Goal: Task Accomplishment & Management: Complete application form

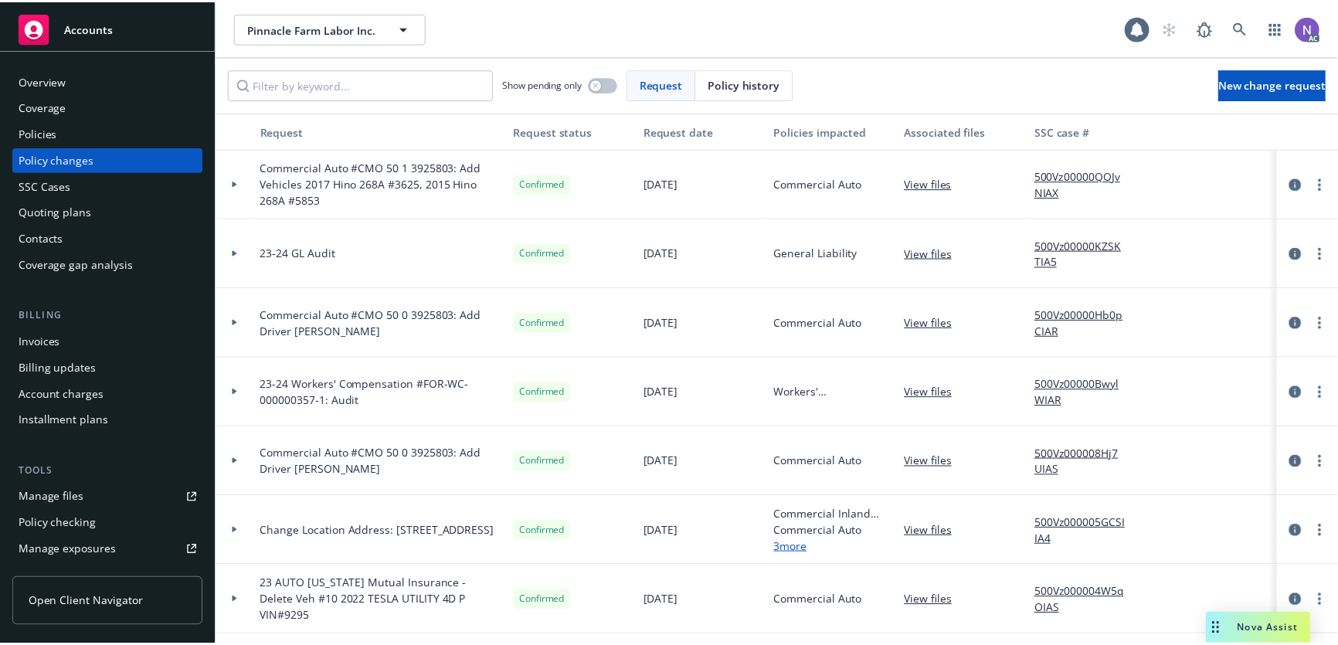
scroll to position [70, 0]
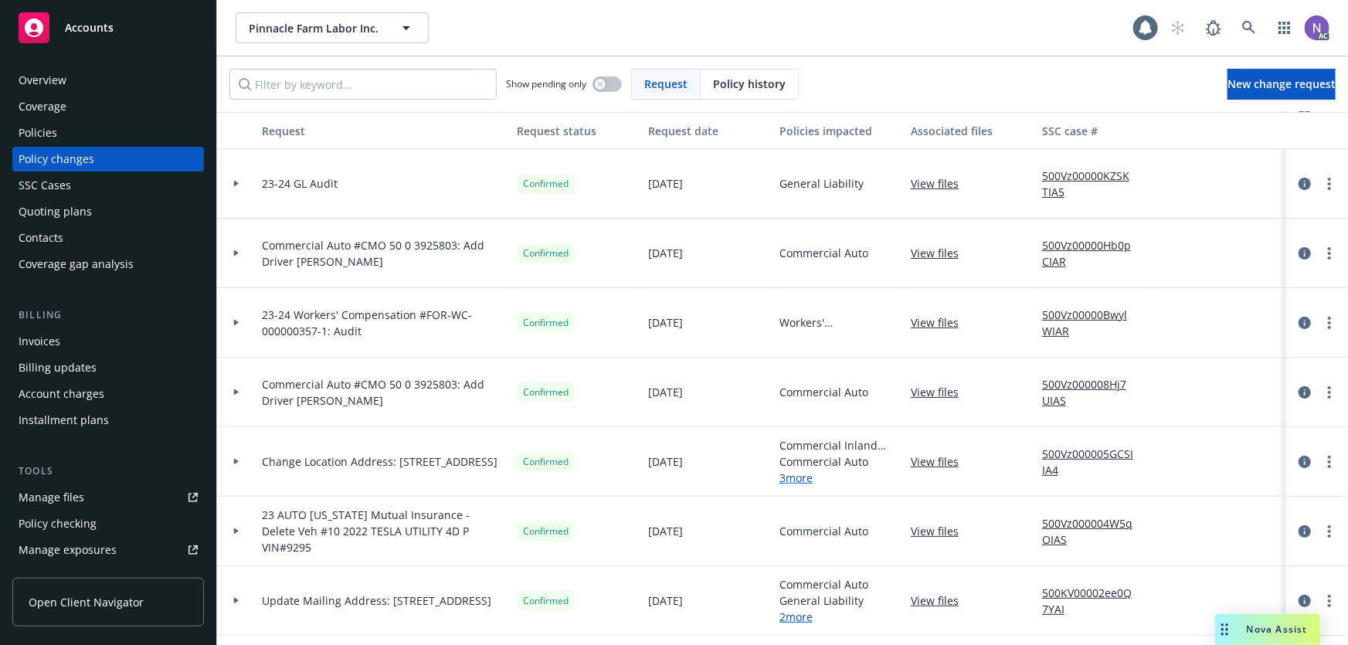
click at [131, 141] on div "Policies" at bounding box center [108, 133] width 179 height 25
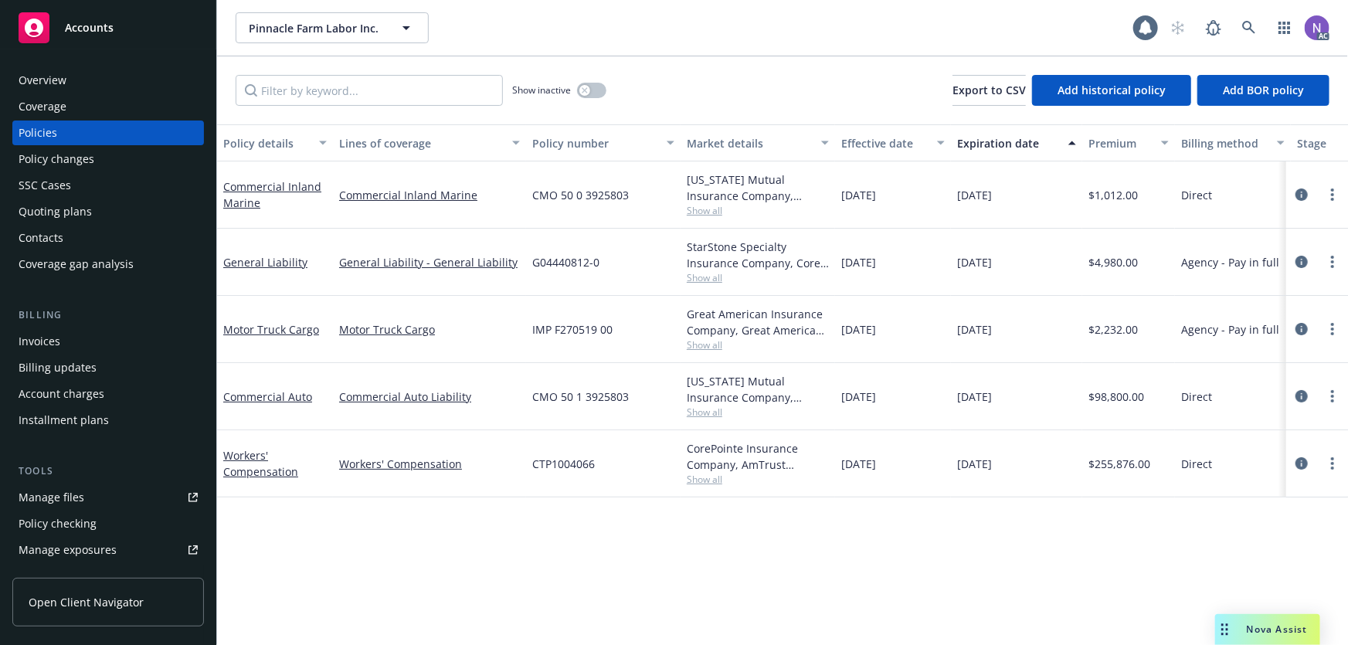
click at [569, 189] on span "CMO 50 0 3925803" at bounding box center [580, 195] width 97 height 16
copy span "CMO 50 0 3925803"
click at [123, 165] on div "Policy changes" at bounding box center [108, 159] width 179 height 25
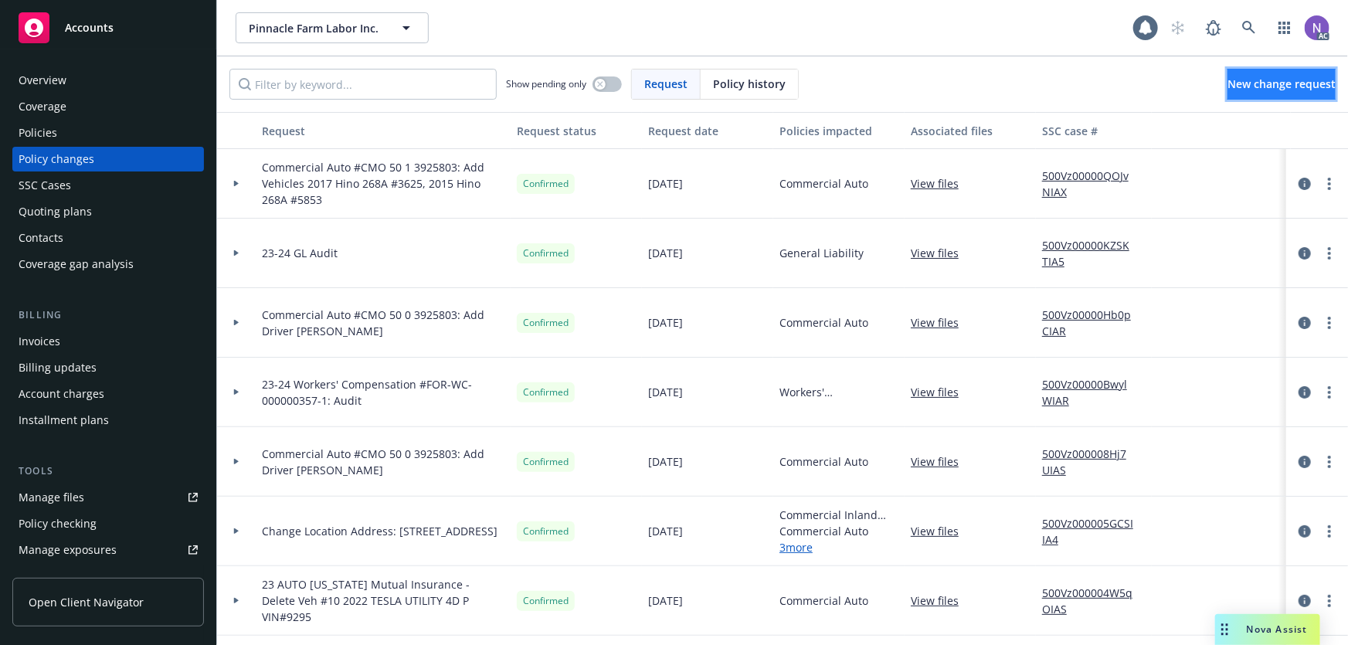
click at [1245, 80] on span "New change request" at bounding box center [1282, 83] width 108 height 15
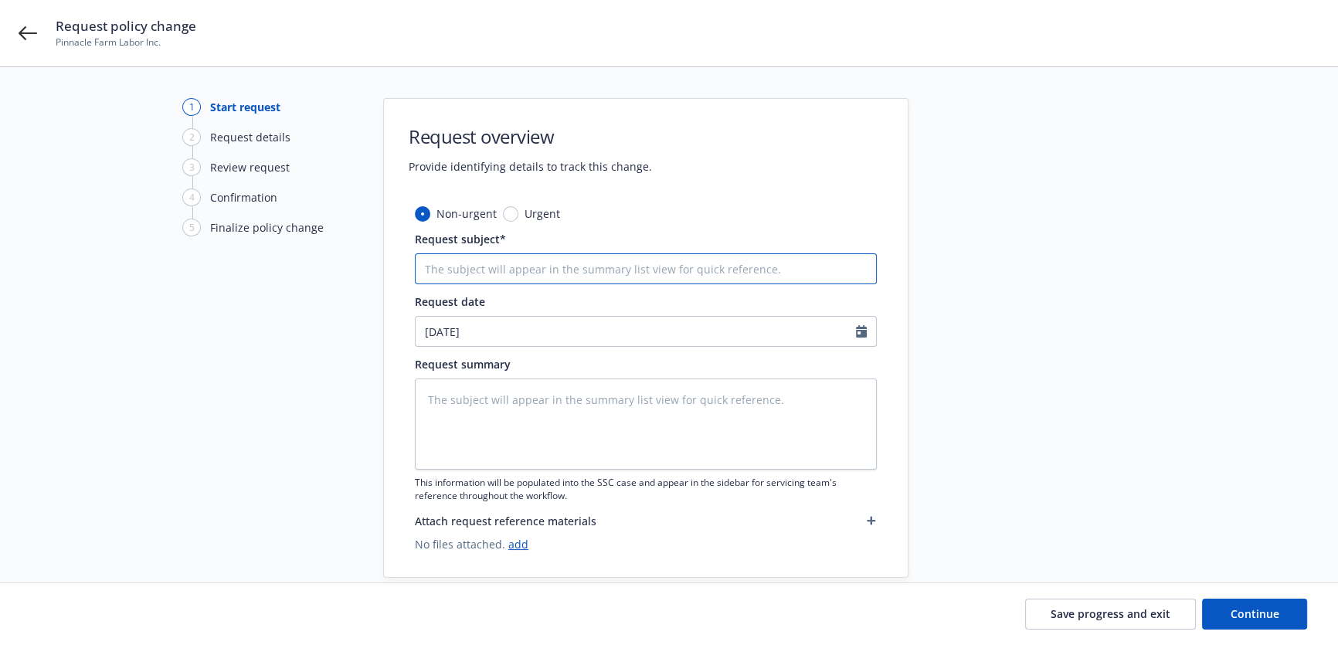
click at [499, 266] on input "Request subject*" at bounding box center [646, 268] width 462 height 31
type textarea "x"
type input "C"
type textarea "x"
type input "CO"
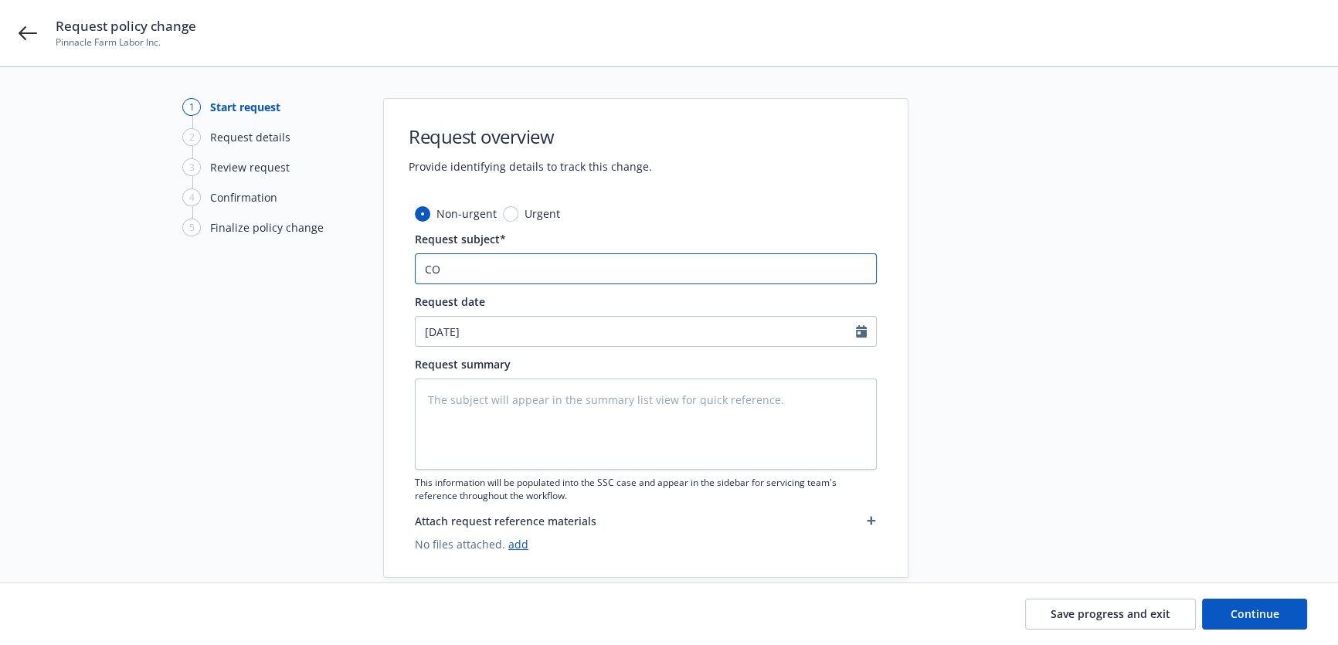
type textarea "x"
type input "COM"
type textarea "x"
type input "COMA"
type textarea "x"
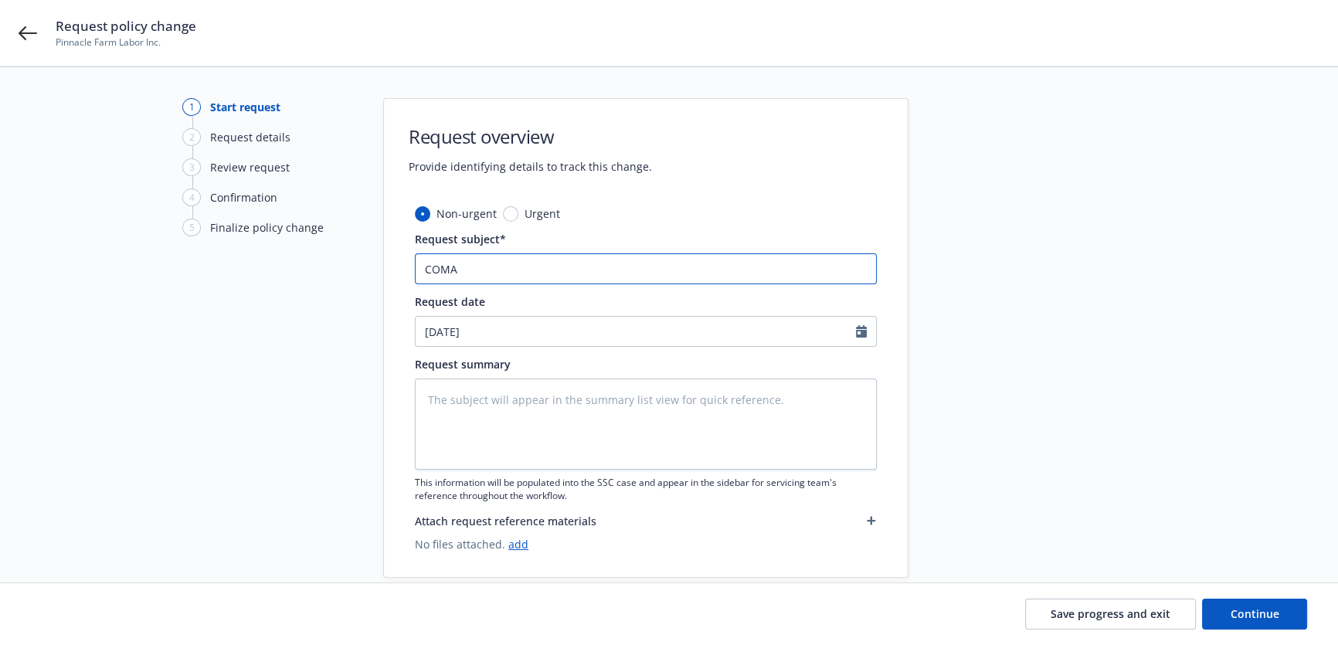
type input "COMAU"
type textarea "x"
type input "COMA"
type textarea "x"
type input "COM"
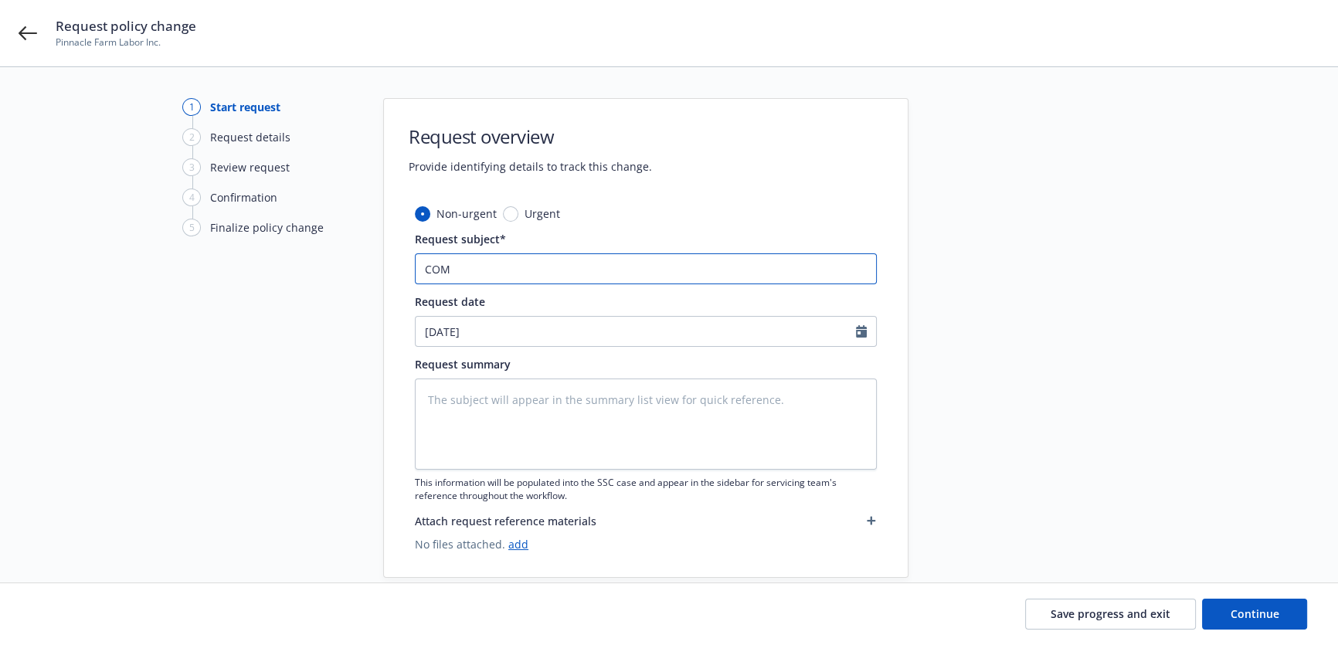
type textarea "x"
type input "CO"
type textarea "x"
type input "C"
type textarea "x"
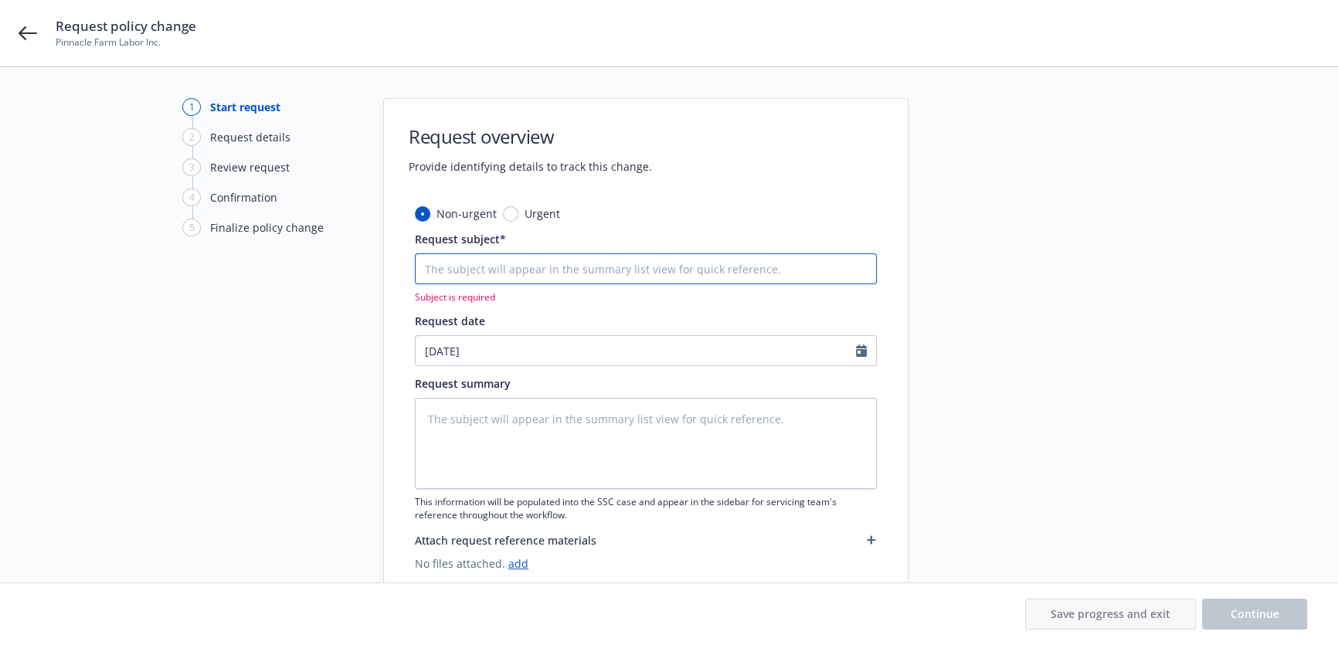
type textarea "x"
type input "C"
type textarea "x"
type input "CO"
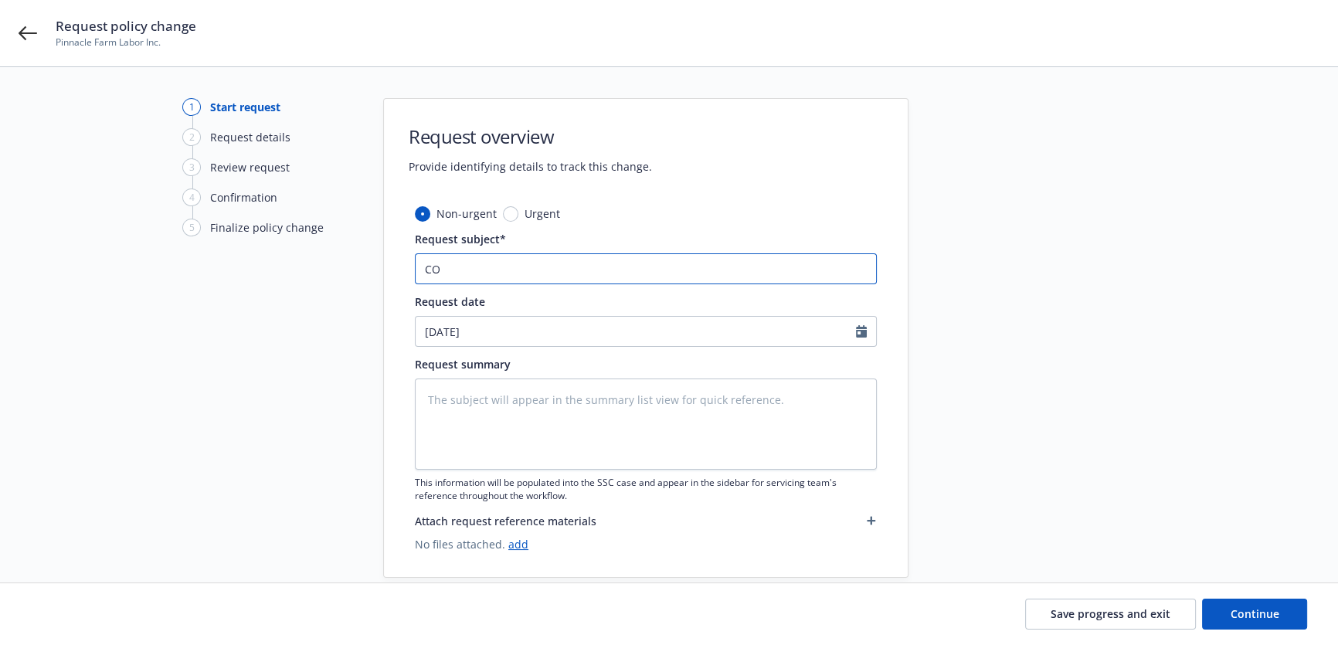
type textarea "x"
type input "COM"
type textarea "x"
type input "COMA"
type textarea "x"
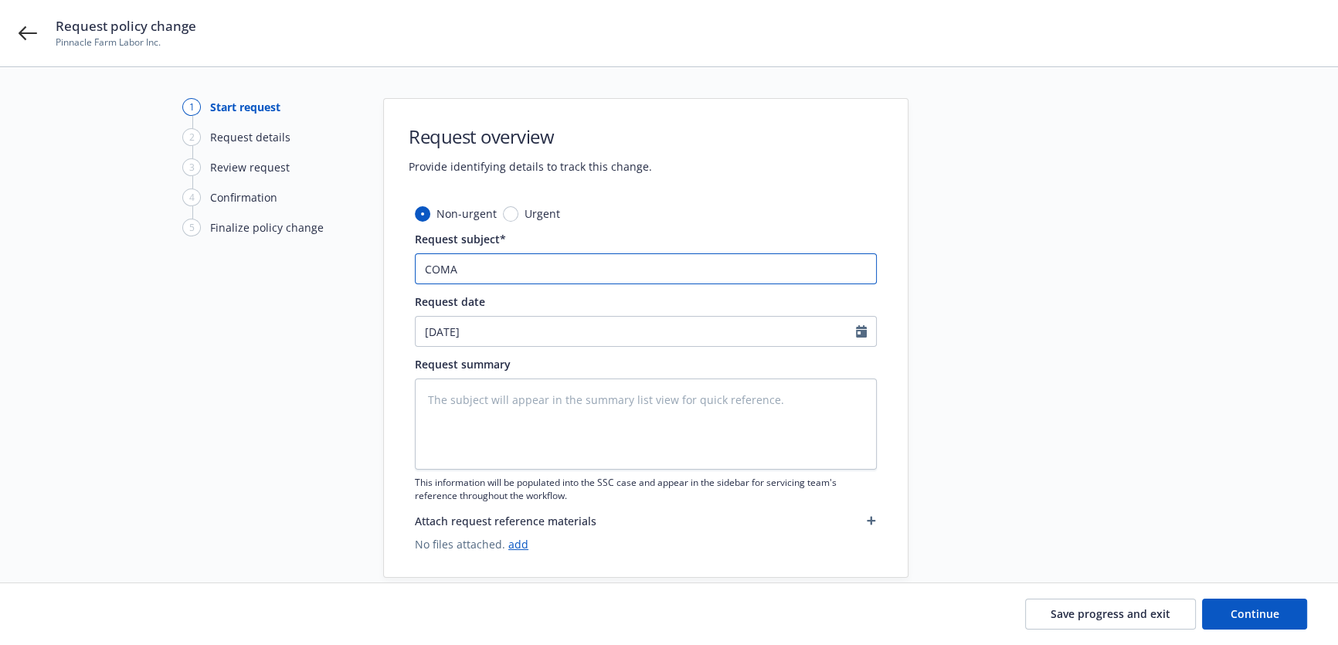
type input "COMAU"
type textarea "x"
paste input "ommercial Auto"
type input "Commercial Auto"
type textarea "x"
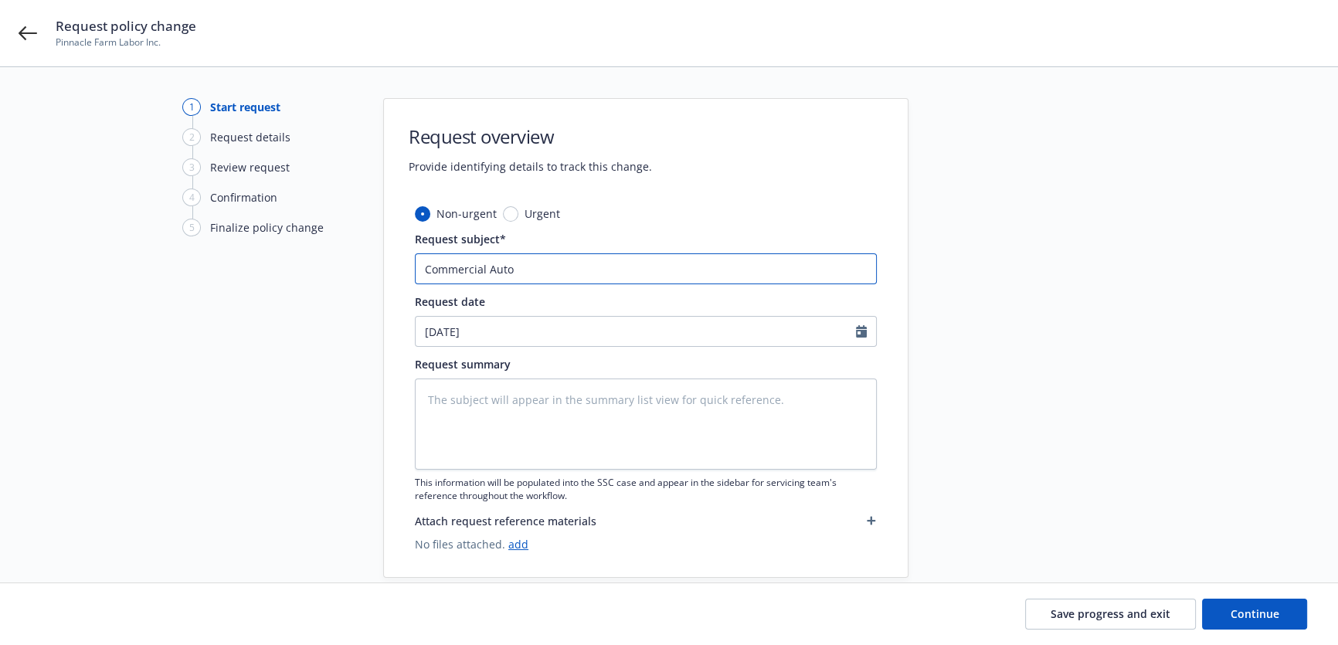
type input "Commercial Auto #"
paste input "CMO 50 0 3925803"
type textarea "x"
type input "Commercial Auto #CMO 50 0 3925803"
type textarea "x"
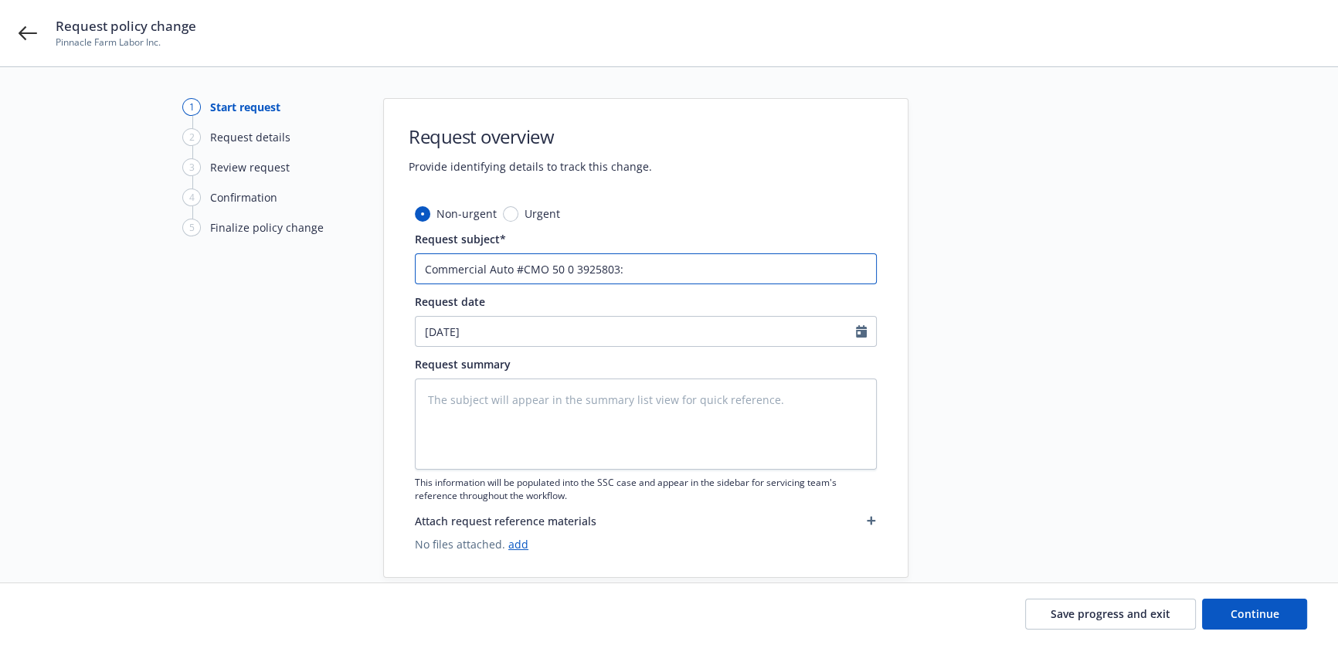
type input "Commercial Auto #CMO 50 0 3925803:"
type textarea "x"
type input "Commercial Auto #CMO 50 0 3925803: R"
type textarea "x"
type input "Commercial Auto #CMO 50 0 3925803: Re"
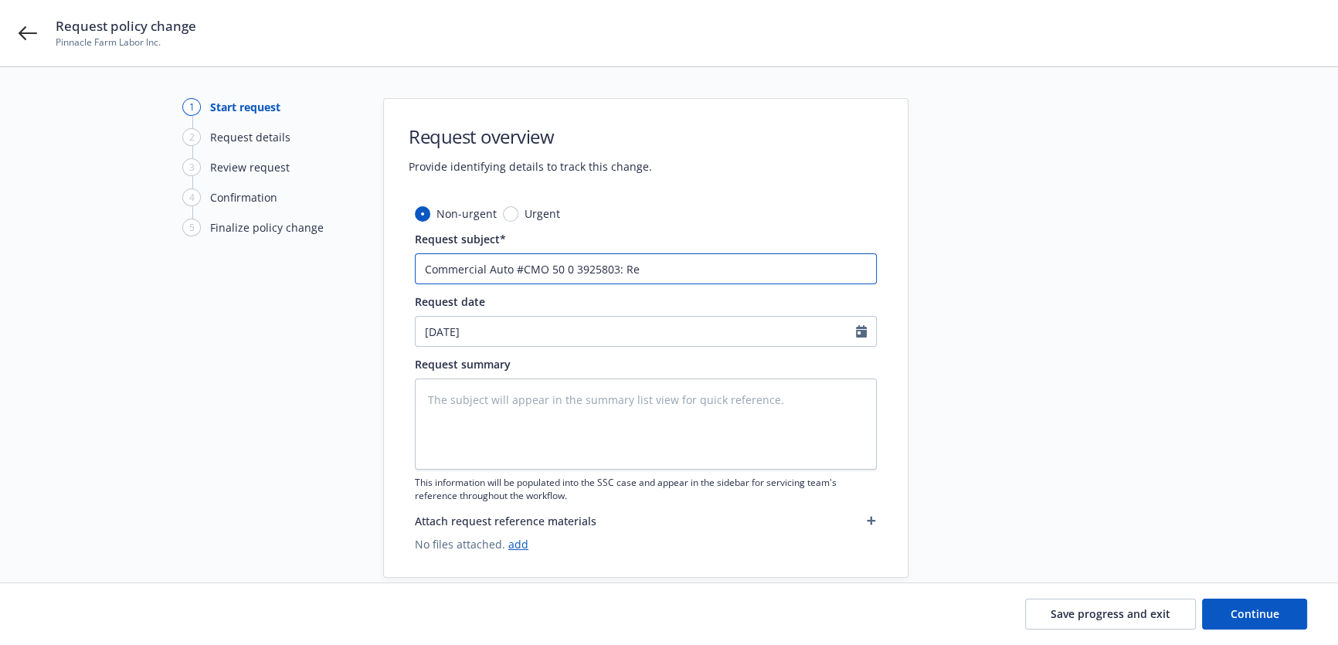
type textarea "x"
type input "Commercial Auto #CMO 50 0 3925803: Remo"
type textarea "x"
type input "Commercial Auto #CMO 50 0 3925803: Remov"
type textarea "x"
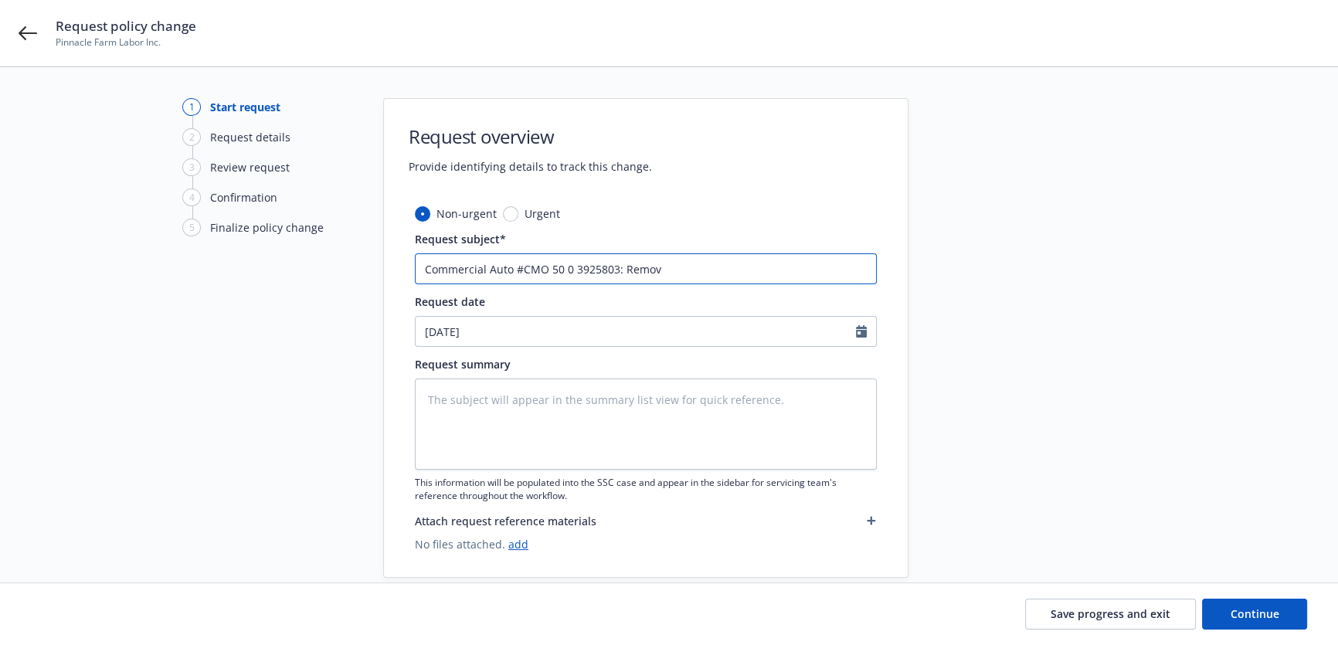
type input "Commercial Auto #CMO 50 0 3925803: Remove"
type textarea "x"
type input "Commercial Auto #CMO 50 0 3925803: Remove"
type textarea "x"
type input "Commercial Auto #CMO 50 0 3925803: Remove V"
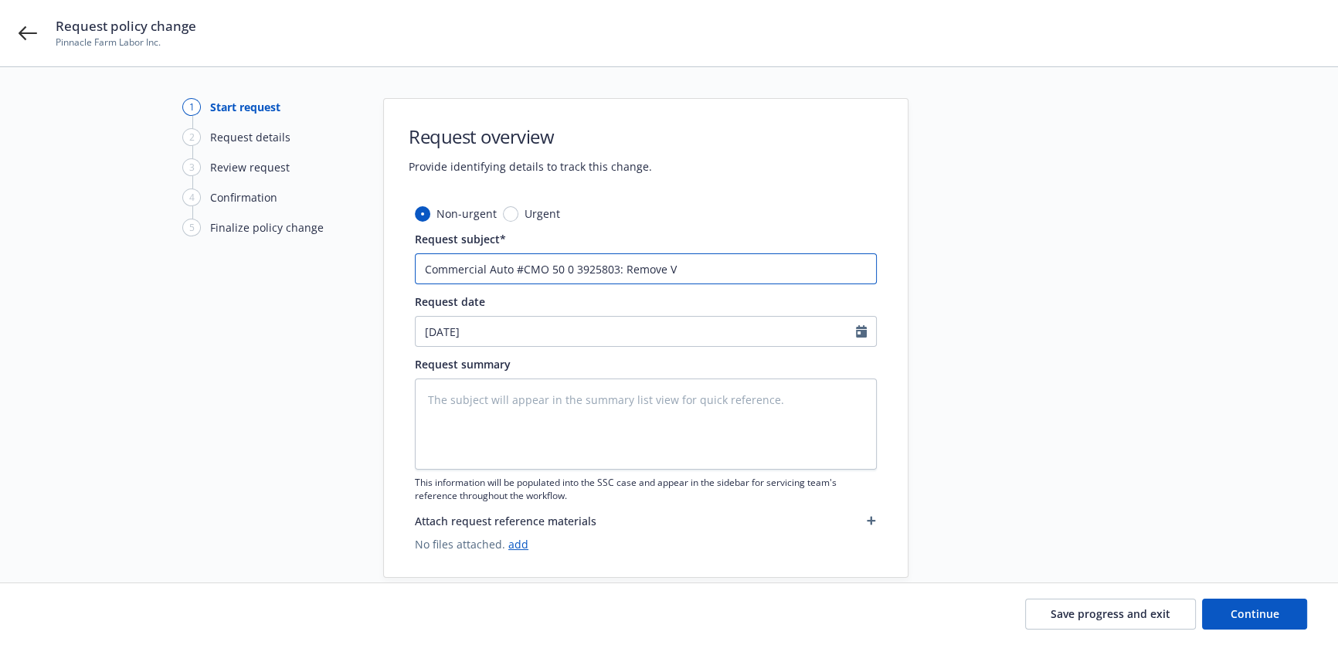
type textarea "x"
type input "Commercial Auto #CMO 50 0 3925803: Remove VE"
type textarea "x"
type input "Commercial Auto #CMO 50 0 3925803: Remove VEh"
type textarea "x"
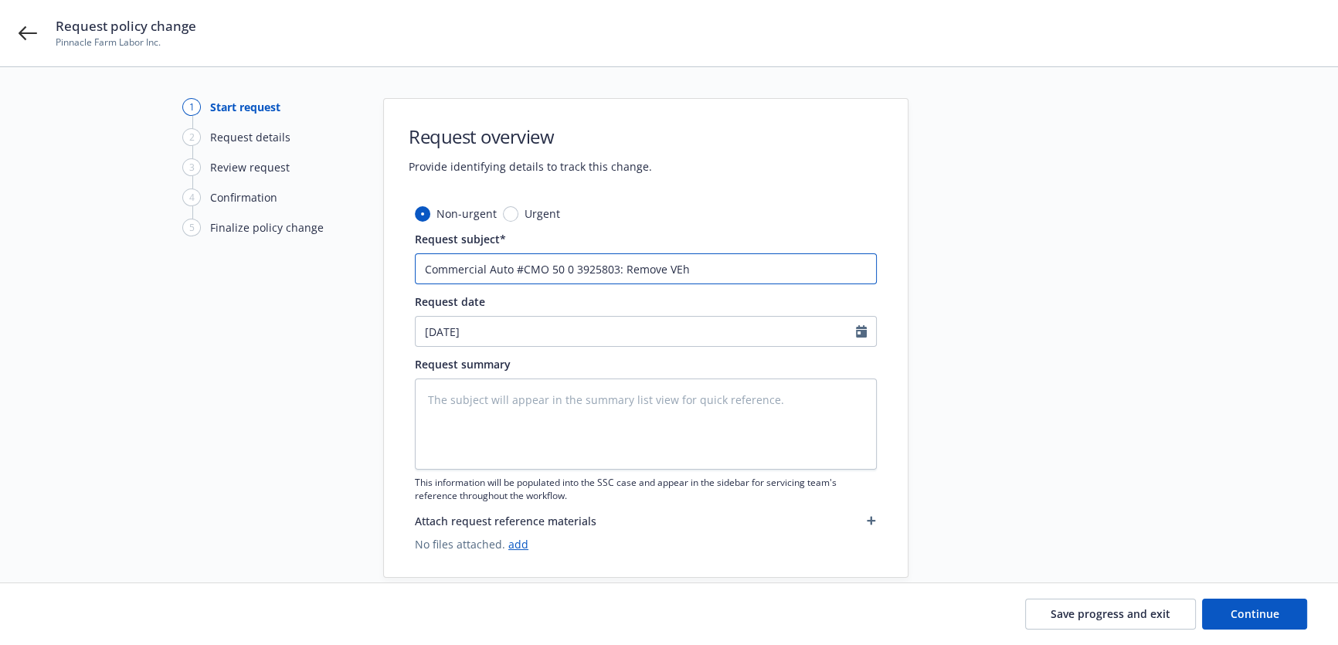
type input "Commercial Auto #CMO 50 0 3925803: Remove VEhi"
type textarea "x"
type input "Commercial Auto #CMO 50 0 3925803: Remove VEh"
type textarea "x"
type input "Commercial Auto #CMO 50 0 3925803: Remove VE"
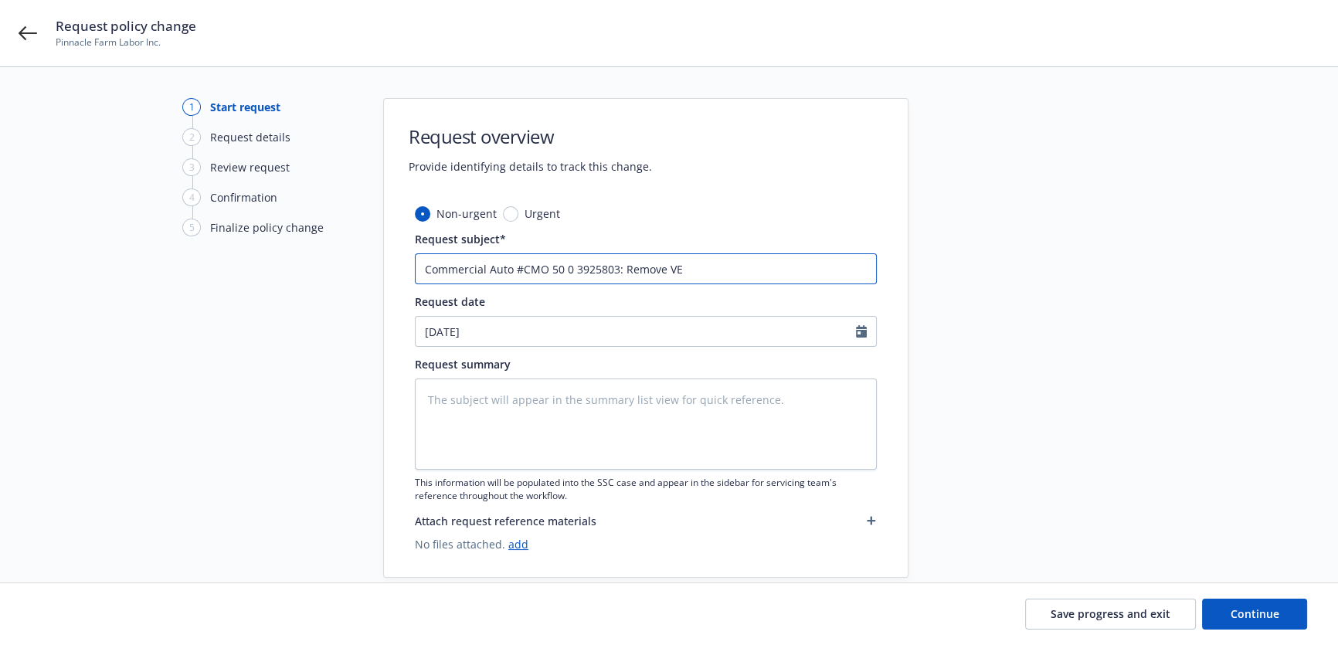
type textarea "x"
type input "Commercial Auto #CMO 50 0 3925803: Remove V"
type textarea "x"
type input "Commercial Auto #CMO 50 0 3925803: Remove Ve"
type textarea "x"
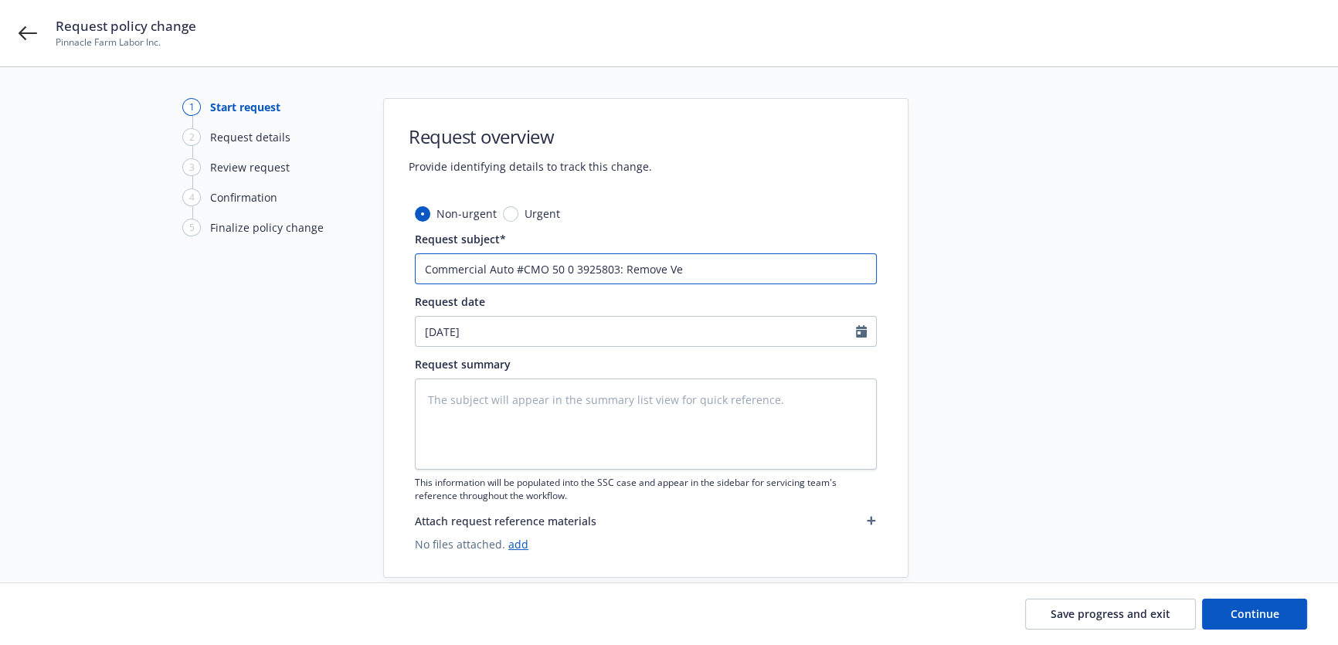
type input "Commercial Auto #CMO 50 0 3925803: Remove Veh"
type textarea "x"
type input "Commercial Auto #CMO 50 0 3925803: Remove Vehi"
type textarea "x"
type input "Commercial Auto #CMO 50 0 3925803: Remove Vehic"
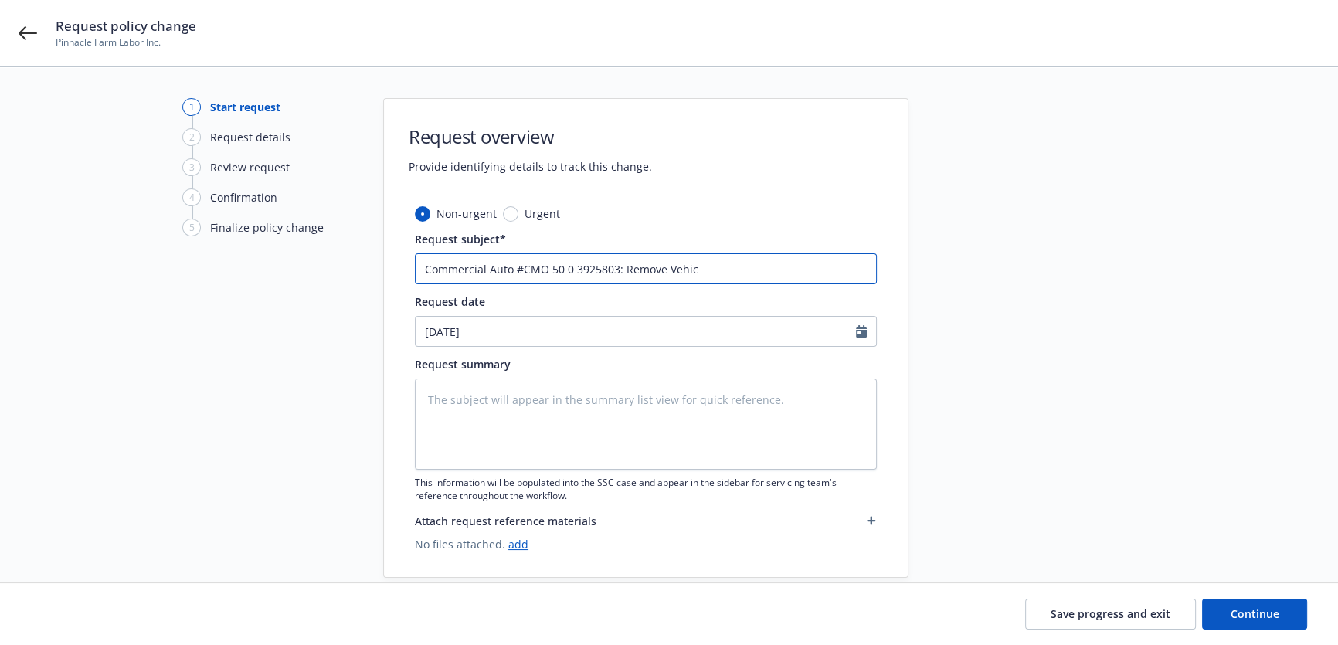
type textarea "x"
type input "Commercial Auto #CMO 50 0 3925803: Remove Vehicl"
type textarea "x"
type input "Commercial Auto #CMO 50 0 3925803: Remove Vehicle"
type textarea "x"
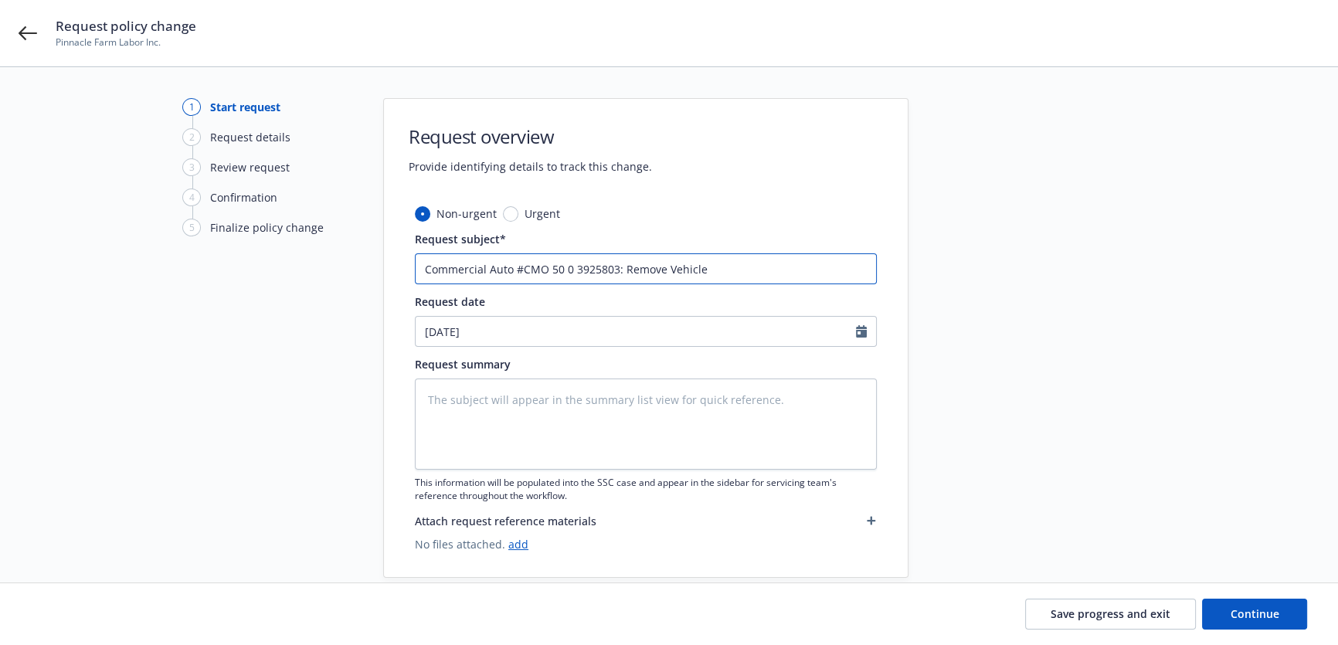
type input "Commercial Auto #CMO 50 0 3925803: Remove Vehicle"
type textarea "x"
type input "Commercial Auto #CMO 50 0 3925803: Remove Vehicle an"
type textarea "x"
type input "Commercial Auto #CMO 50 0 3925803: Remove Vehicle and"
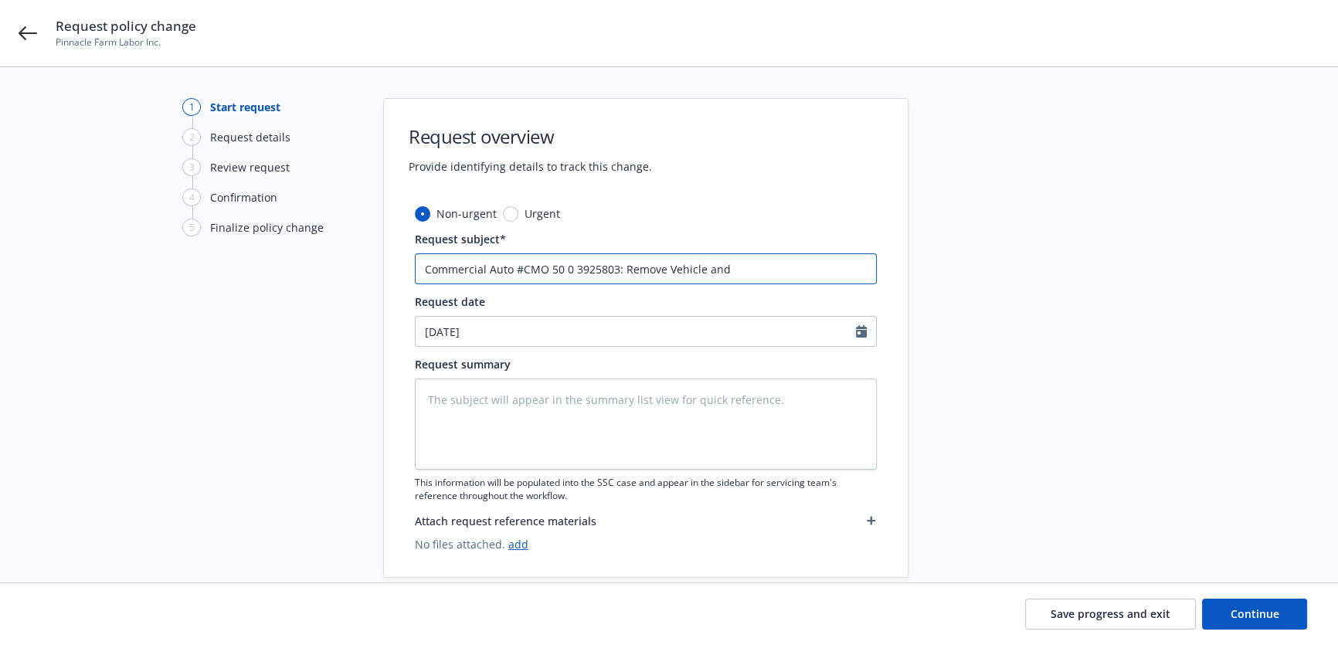
type textarea "x"
type input "Commercial Auto #CMO 50 0 3925803: Remove Vehicle and"
type textarea "x"
type input "Commercial Auto #CMO 50 0 3925803: Remove Vehicle and D"
type textarea "x"
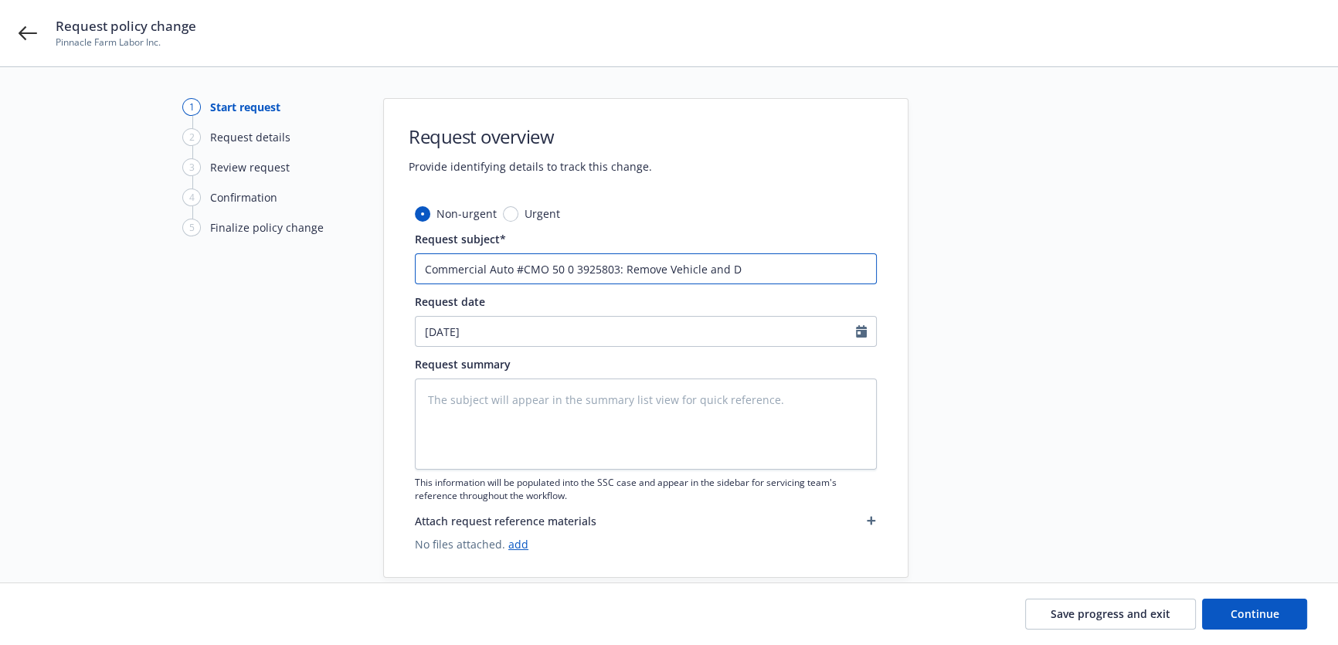
type input "Commercial Auto #CMO 50 0 3925803: Remove Vehicle and Dr"
type textarea "x"
type input "Commercial Auto #CMO 50 0 3925803: Remove Vehicle and Dri"
type textarea "x"
type input "Commercial Auto #CMO 50 0 3925803: Remove Vehicle and Driv"
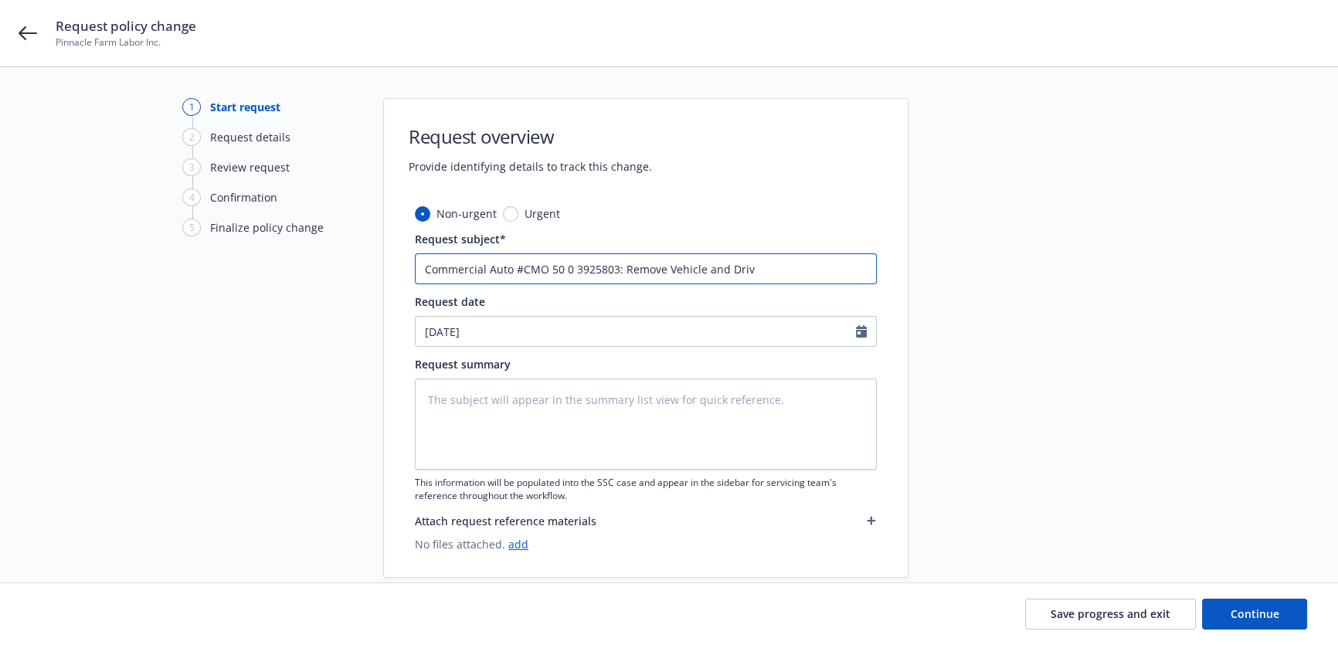
type textarea "x"
type input "Commercial Auto #CMO 50 0 3925803: Remove Vehicle and Drive"
type textarea "x"
type input "Commercial Auto #CMO 50 0 3925803: Remove Vehicle and Driver"
type textarea "x"
